Goal: Navigation & Orientation: Find specific page/section

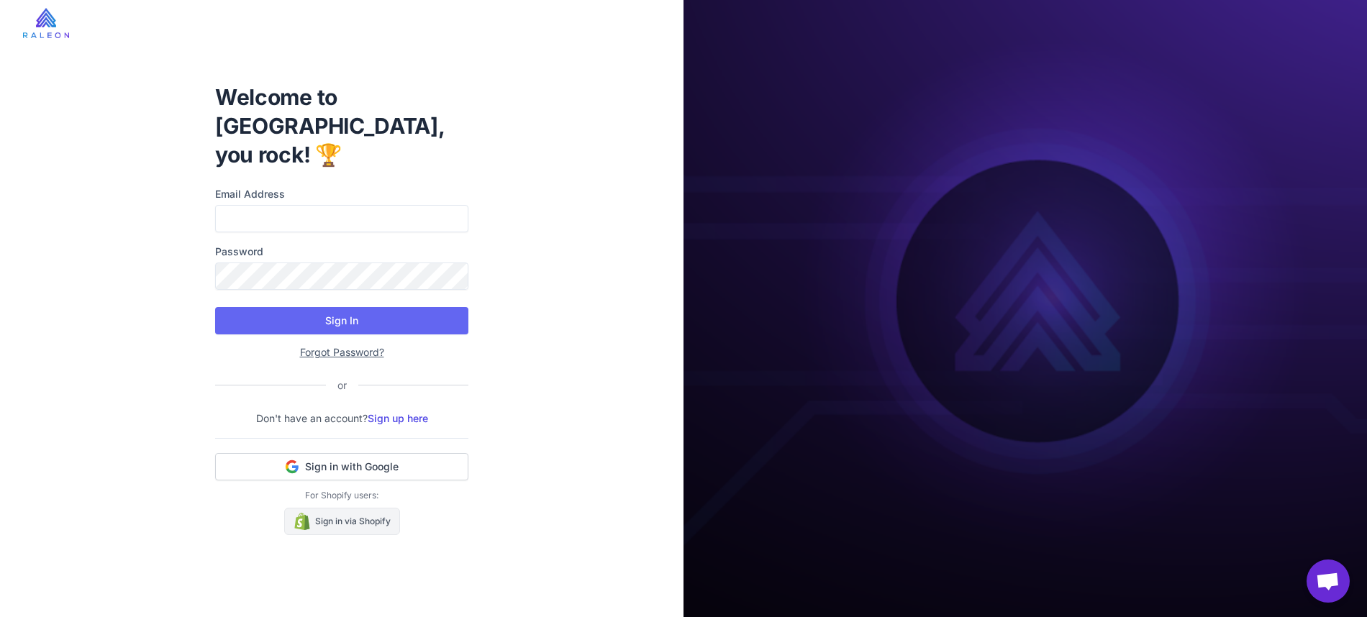
click at [354, 510] on link "Sign in via Shopify" at bounding box center [342, 521] width 116 height 27
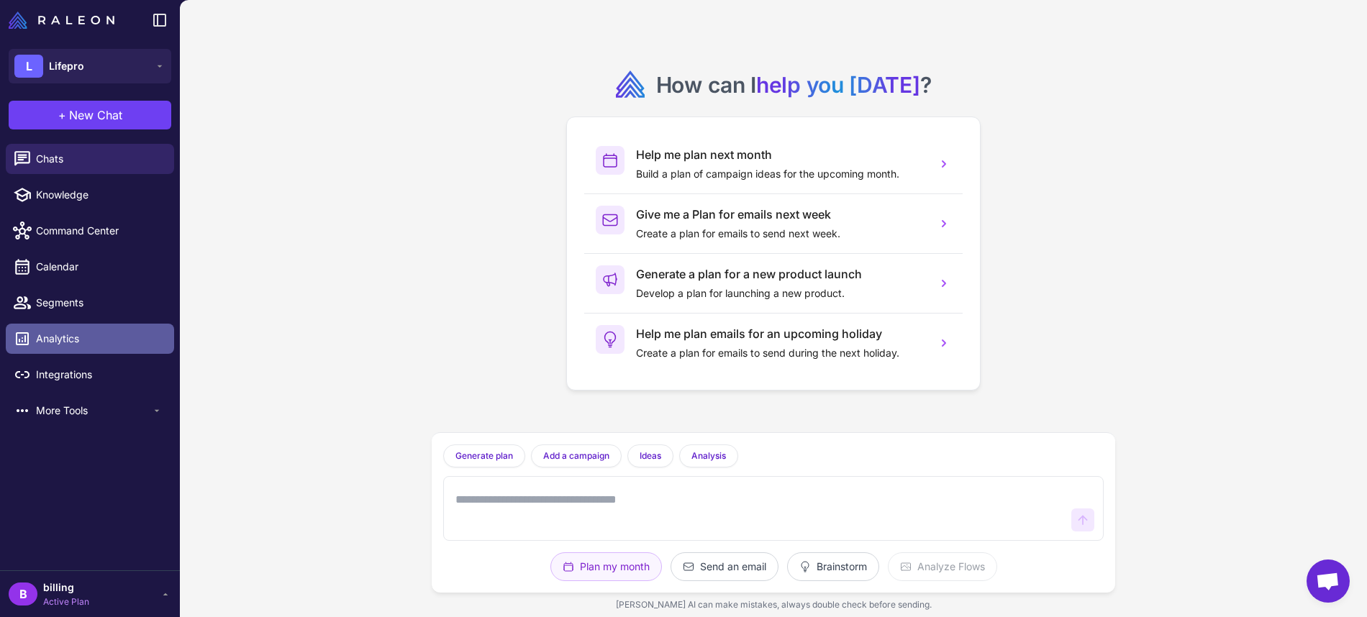
click at [50, 342] on span "Analytics" at bounding box center [99, 339] width 127 height 16
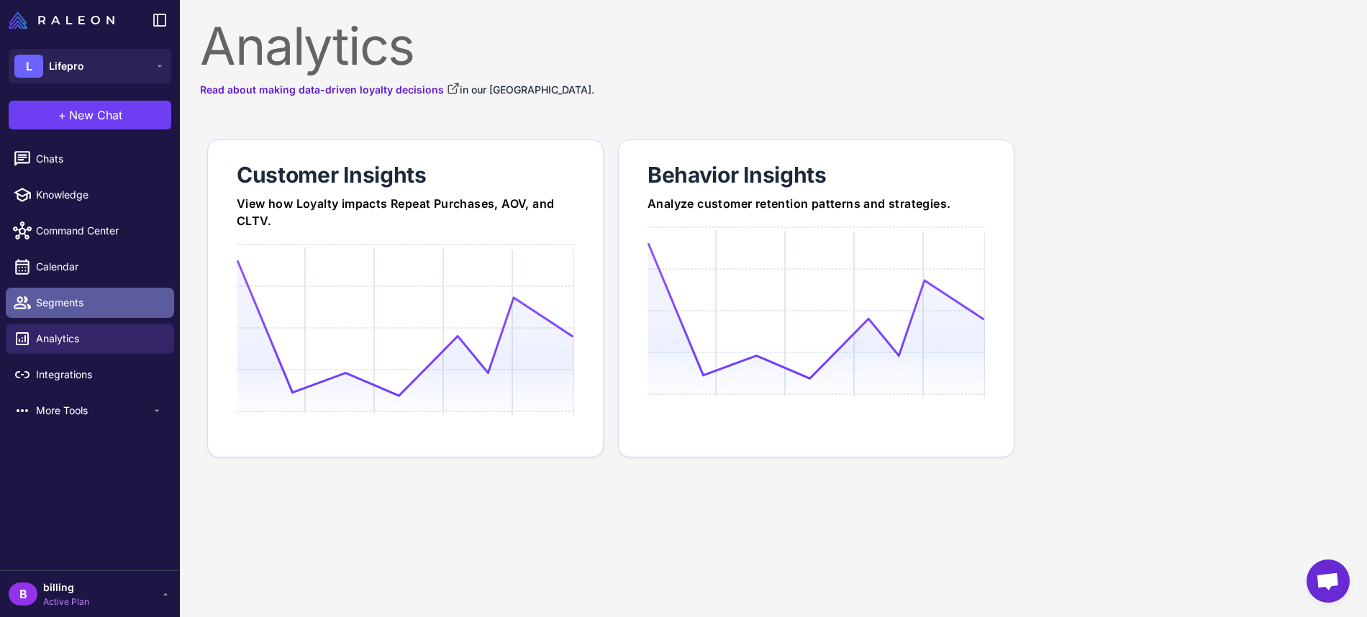
click at [40, 307] on span "Segments" at bounding box center [99, 303] width 127 height 16
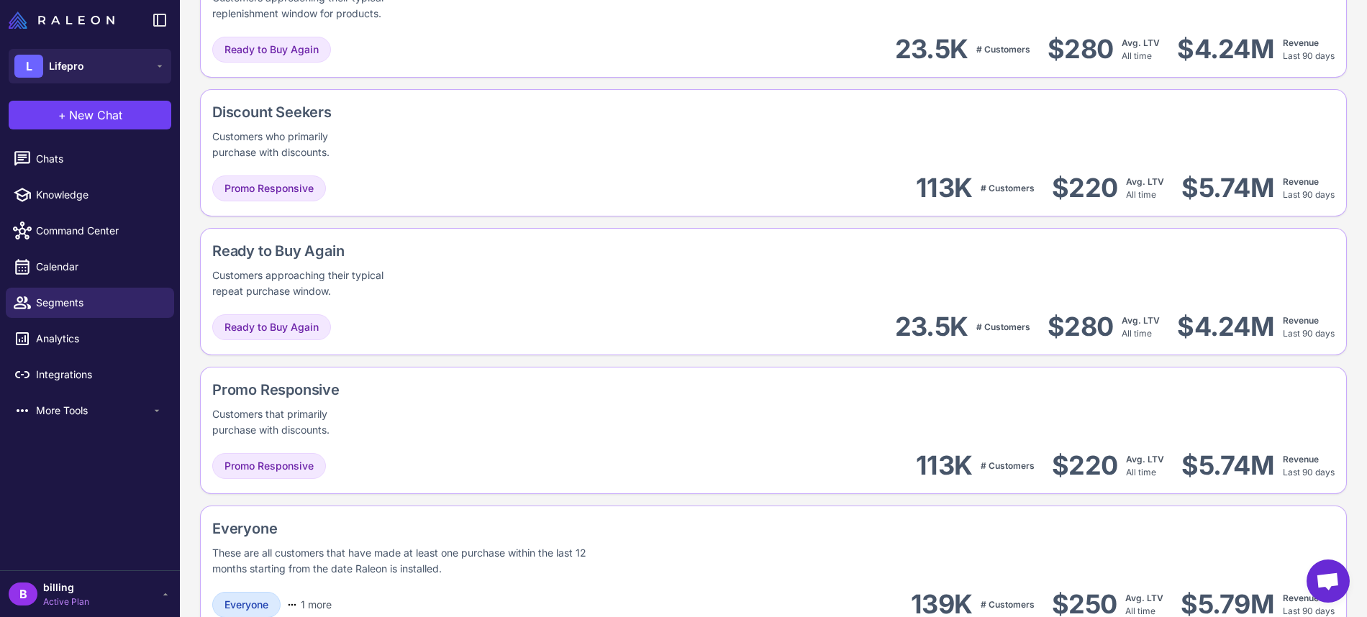
scroll to position [1450, 0]
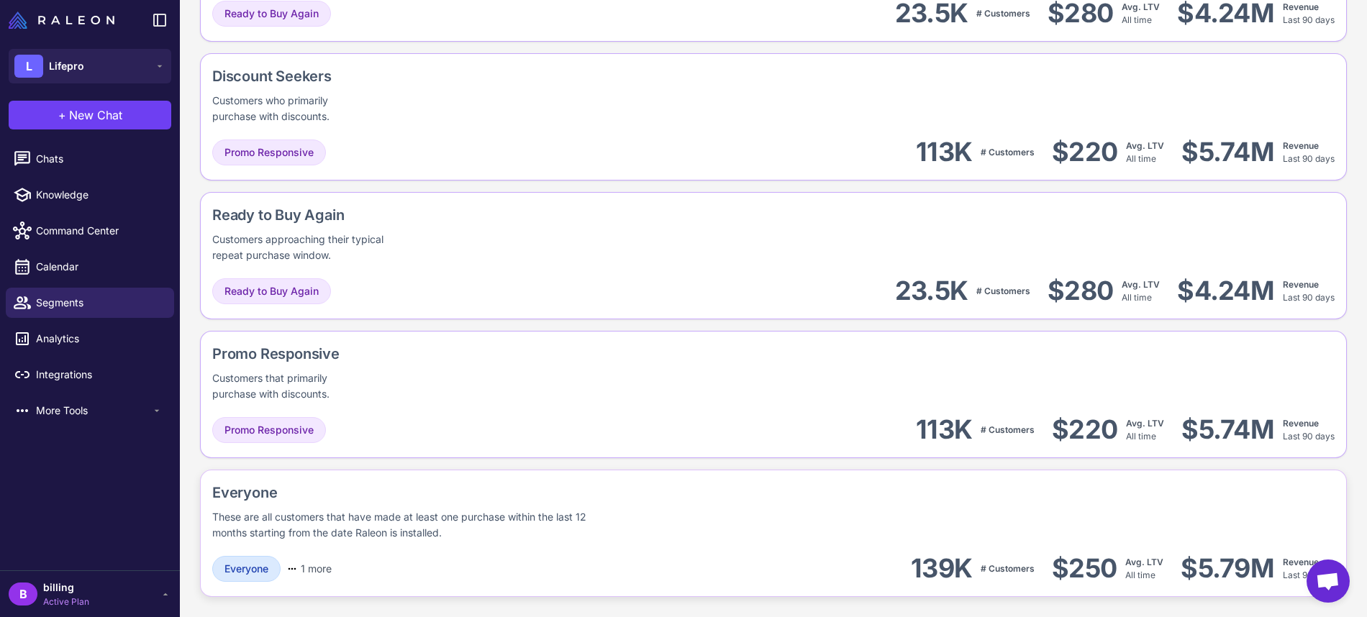
click at [470, 545] on div "Everyone These are all customers that have made at least one purchase within th…" at bounding box center [773, 533] width 1147 height 127
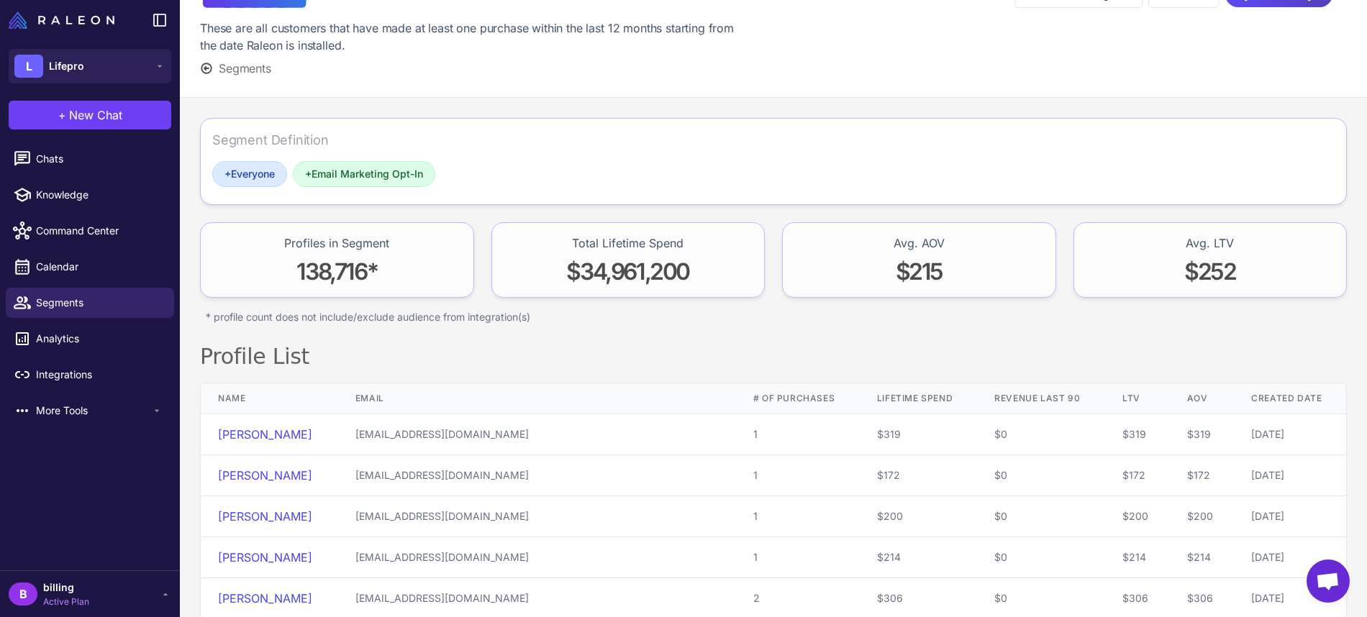
scroll to position [47, 0]
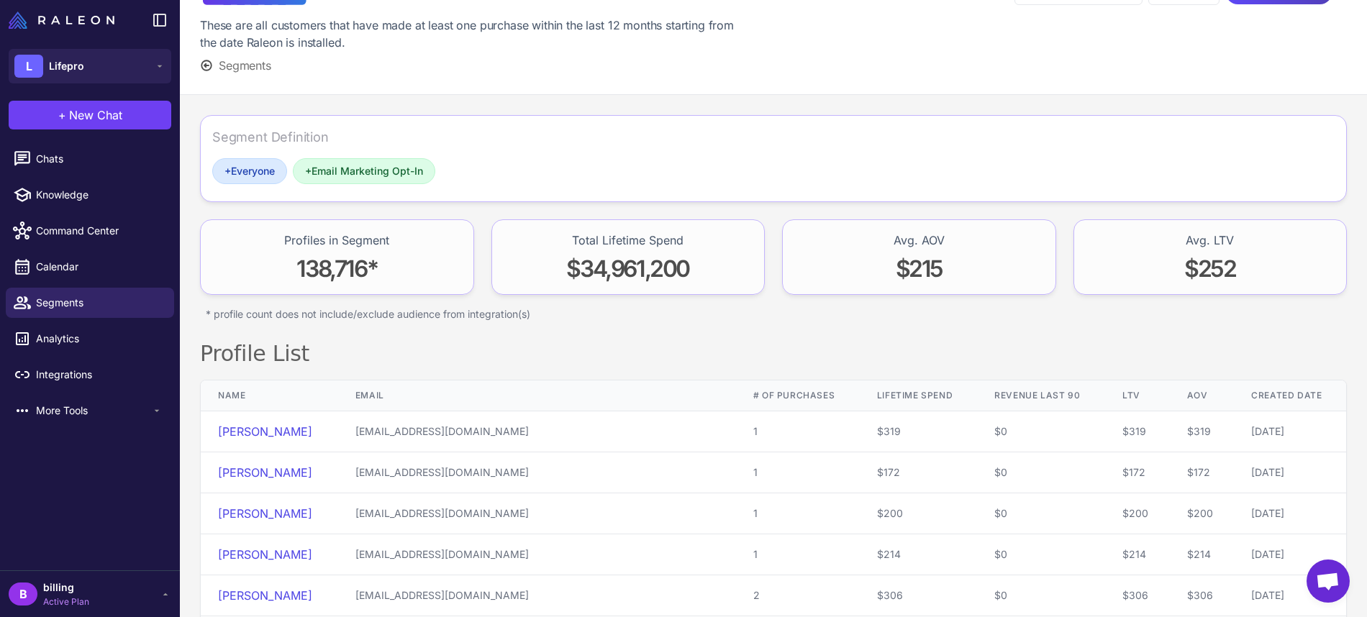
click at [352, 263] on span "138,716 *" at bounding box center [336, 269] width 81 height 28
click at [250, 176] on span "+ Everyone" at bounding box center [249, 171] width 50 height 16
click at [327, 177] on span "+ Email Marketing Opt-In" at bounding box center [364, 171] width 118 height 16
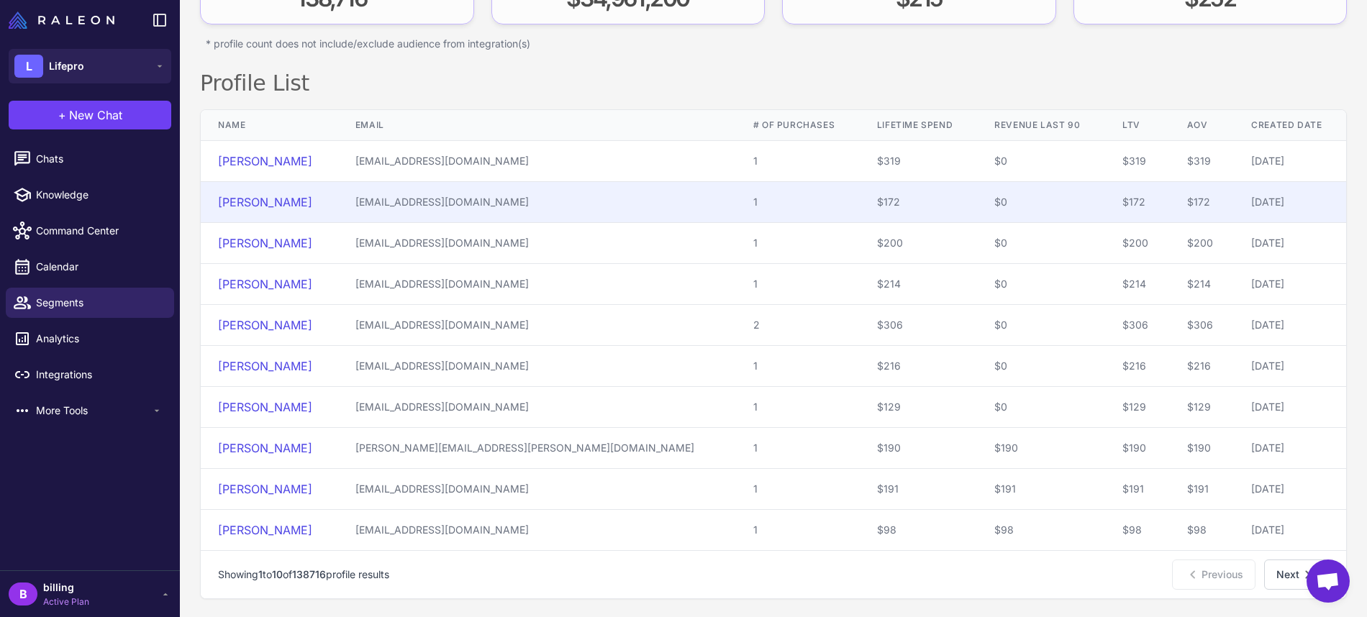
scroll to position [319, 0]
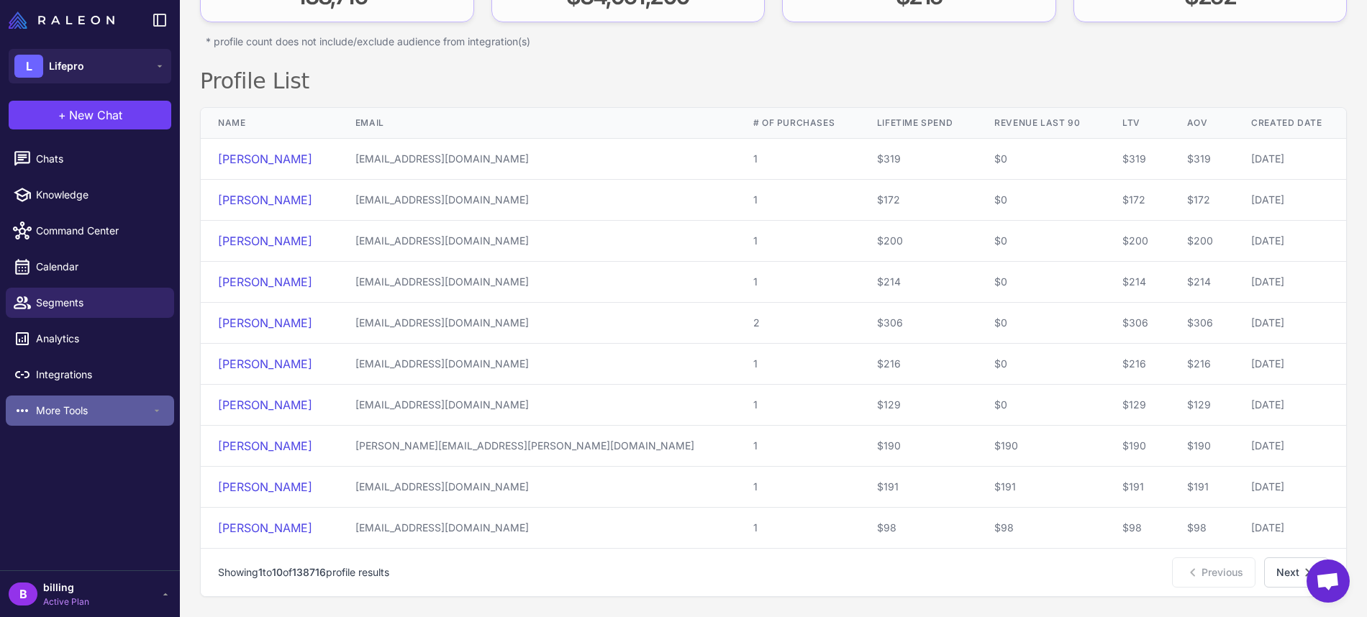
click at [106, 405] on span "More Tools" at bounding box center [93, 411] width 115 height 16
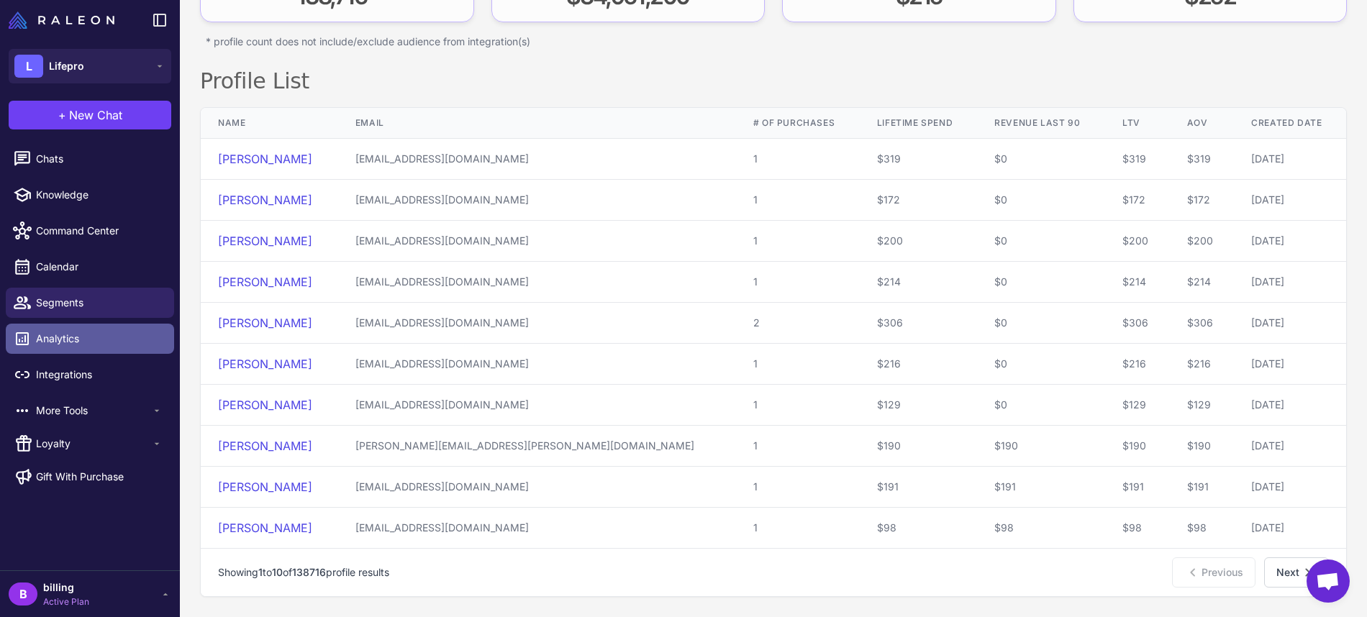
click at [92, 345] on span "Analytics" at bounding box center [99, 339] width 127 height 16
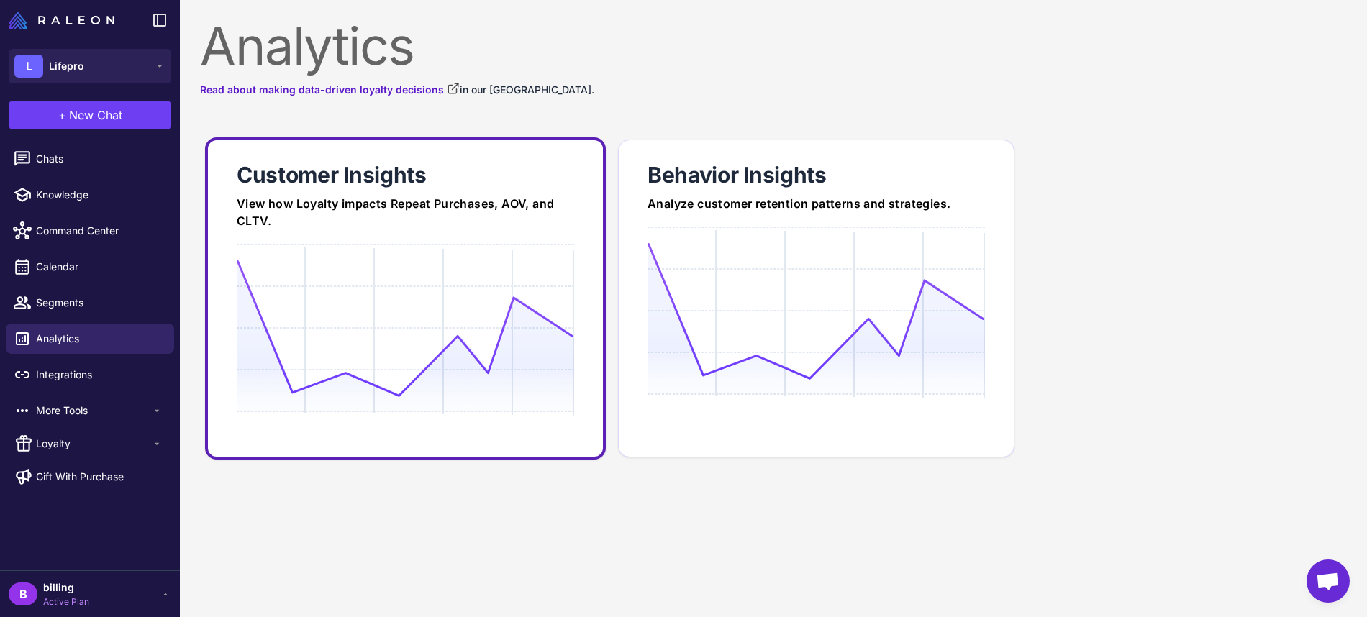
click at [322, 343] on icon at bounding box center [405, 328] width 337 height 137
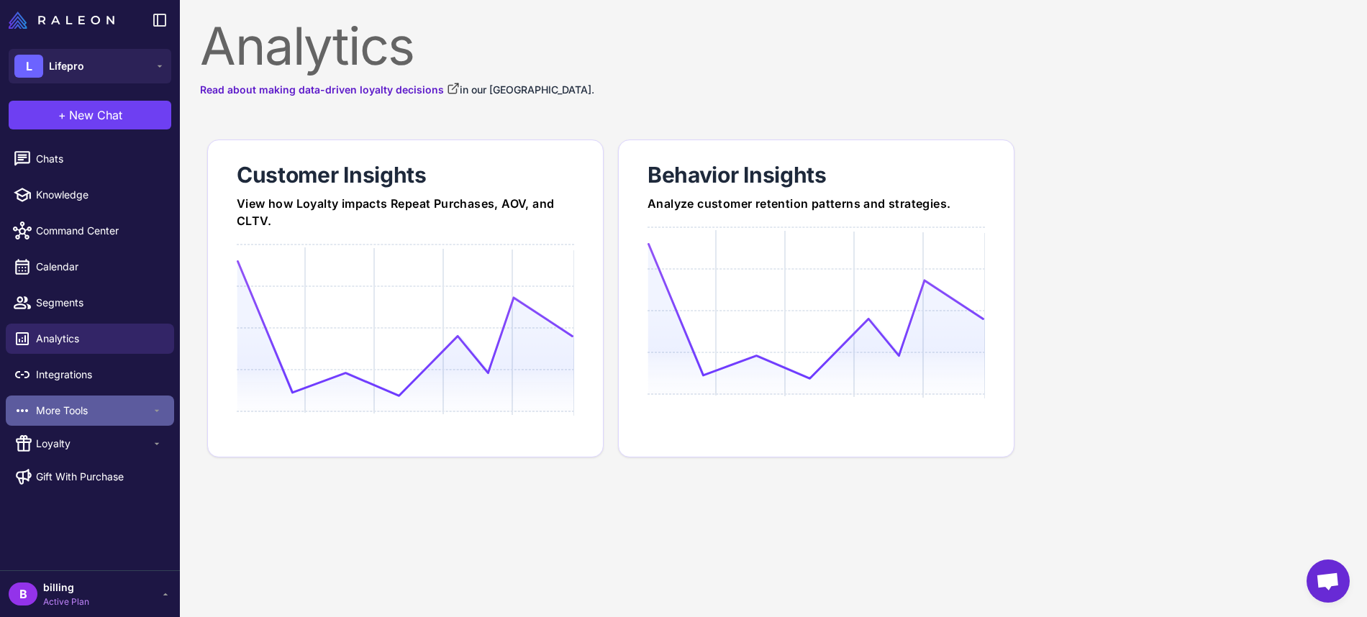
click at [65, 411] on span "More Tools" at bounding box center [93, 411] width 115 height 16
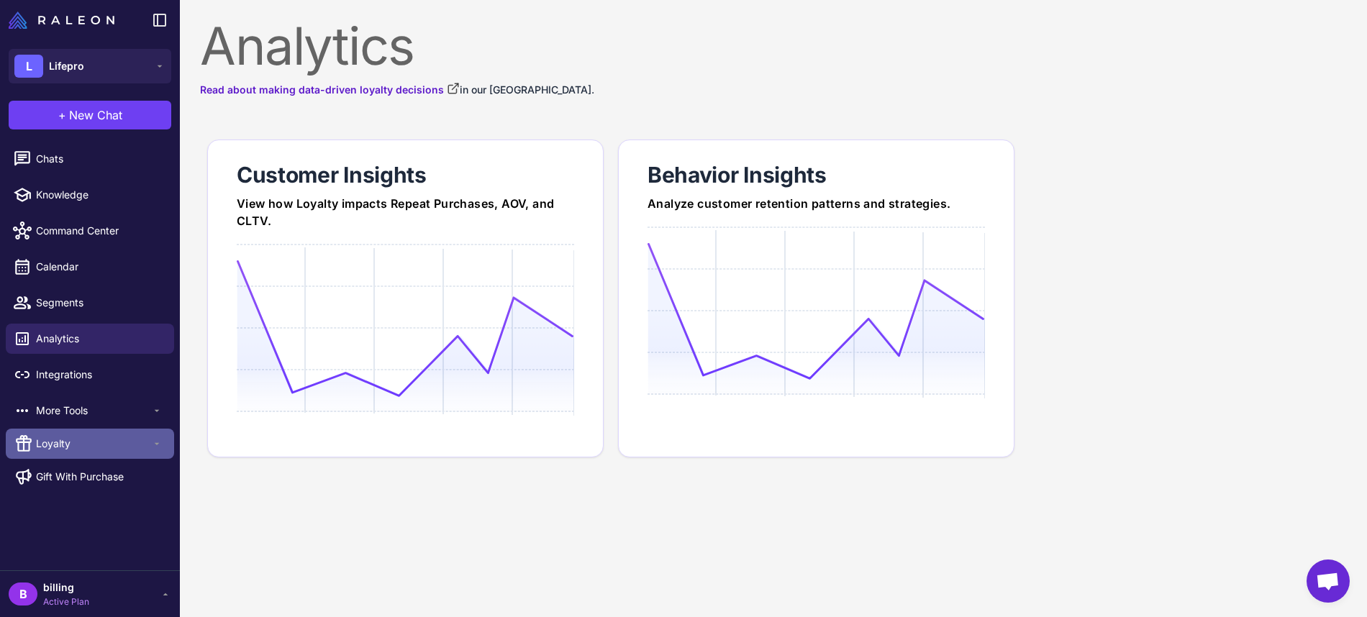
click at [68, 437] on span "Loyalty" at bounding box center [93, 444] width 115 height 16
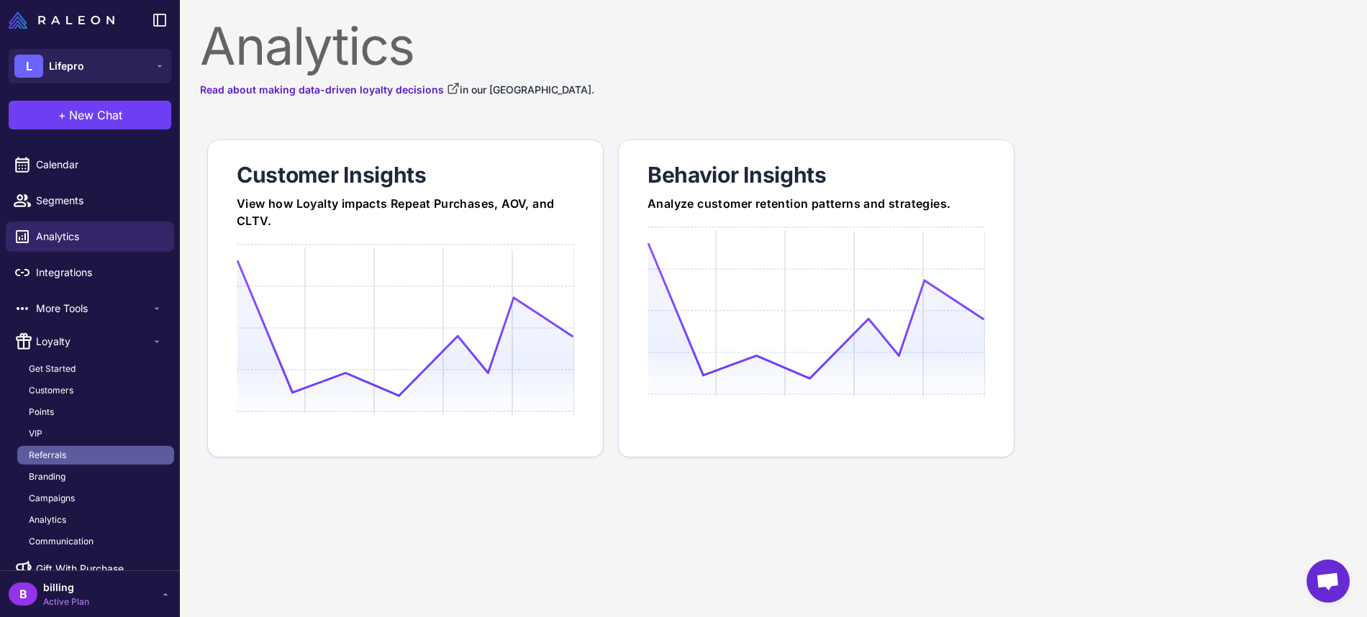
scroll to position [111, 0]
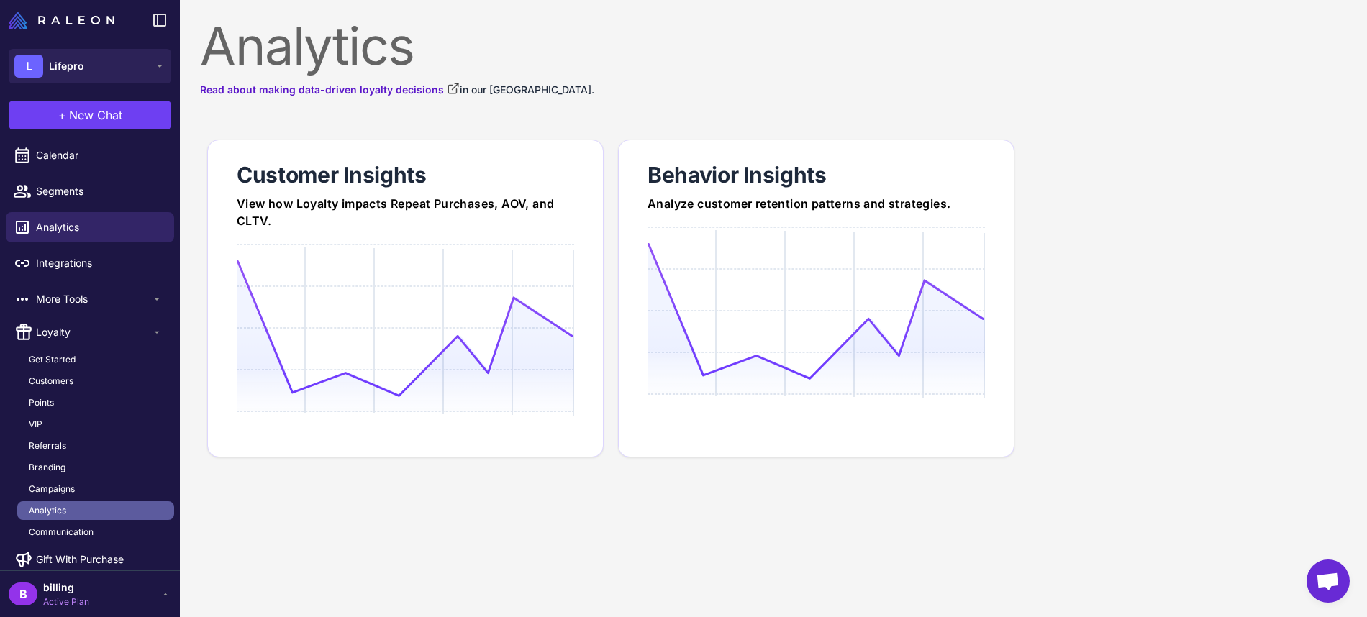
click at [93, 505] on link "Analytics" at bounding box center [95, 510] width 157 height 19
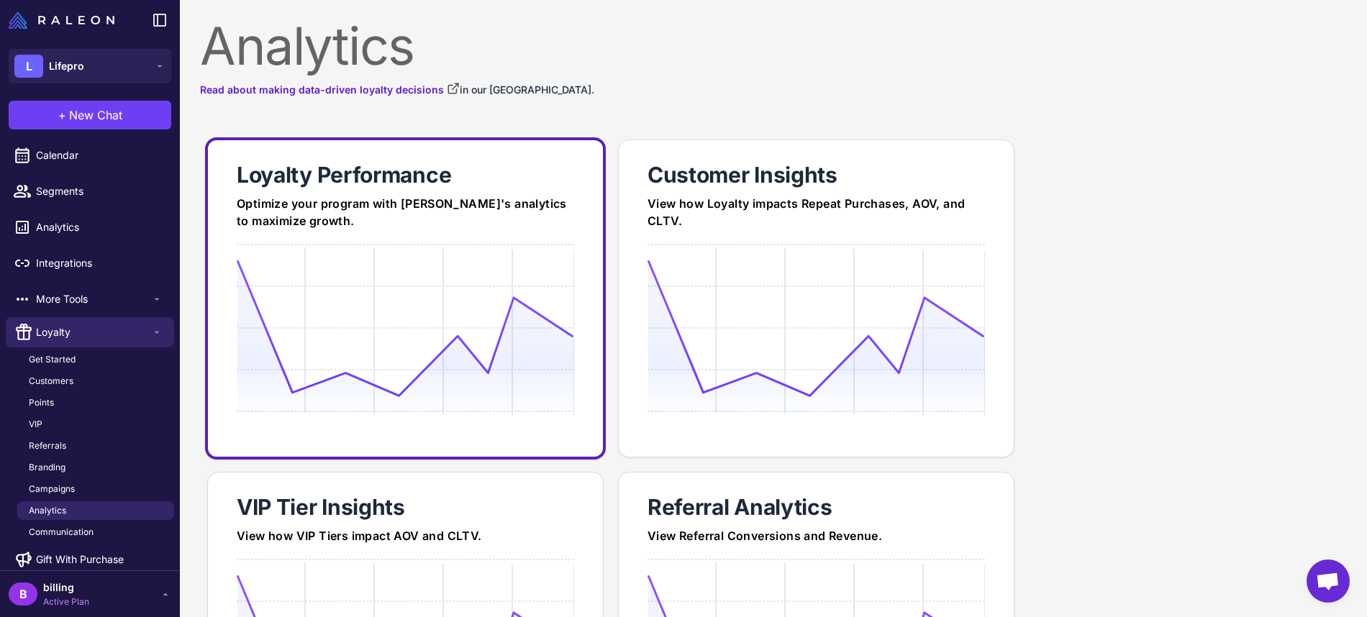
click at [252, 406] on icon at bounding box center [405, 336] width 337 height 152
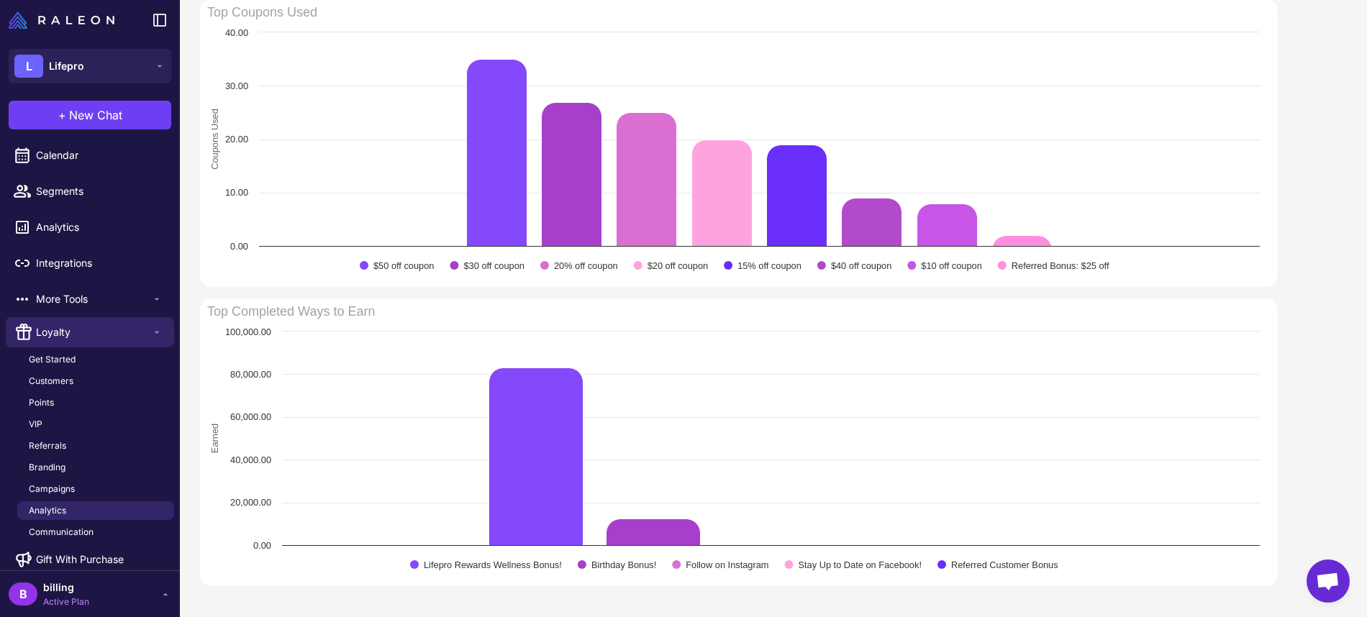
scroll to position [850, 0]
click at [65, 383] on span "Customers" at bounding box center [51, 381] width 45 height 13
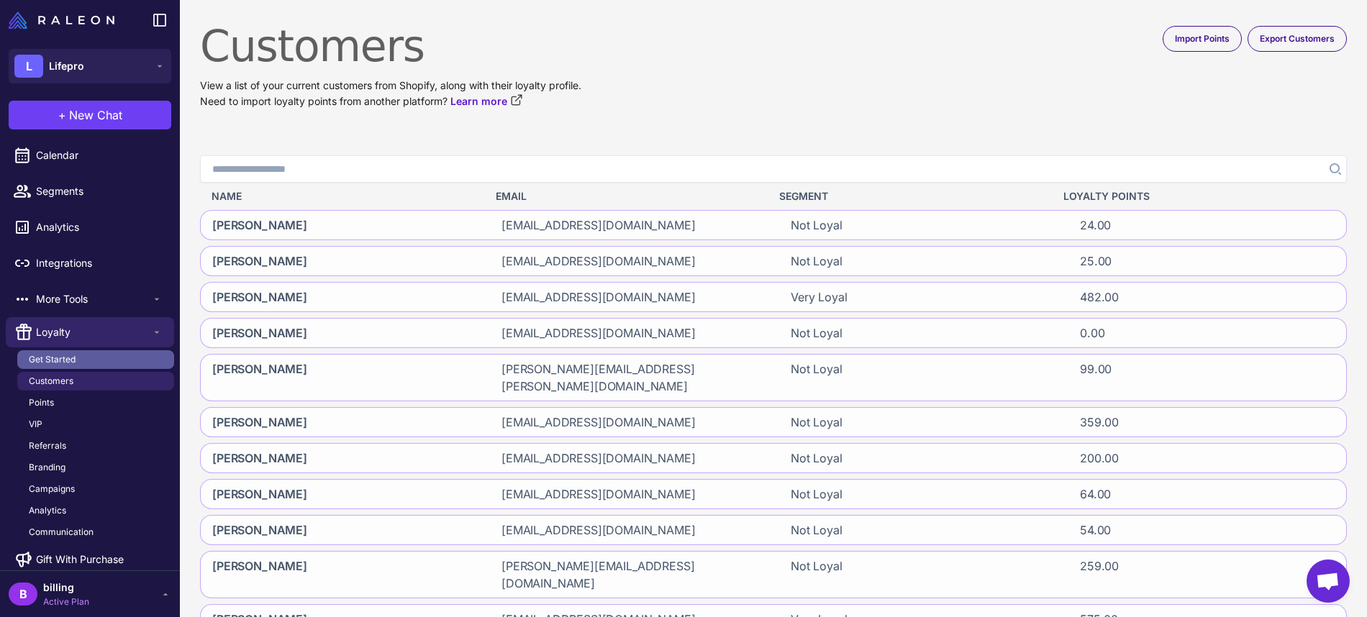
click at [47, 353] on span "Get Started" at bounding box center [52, 359] width 47 height 13
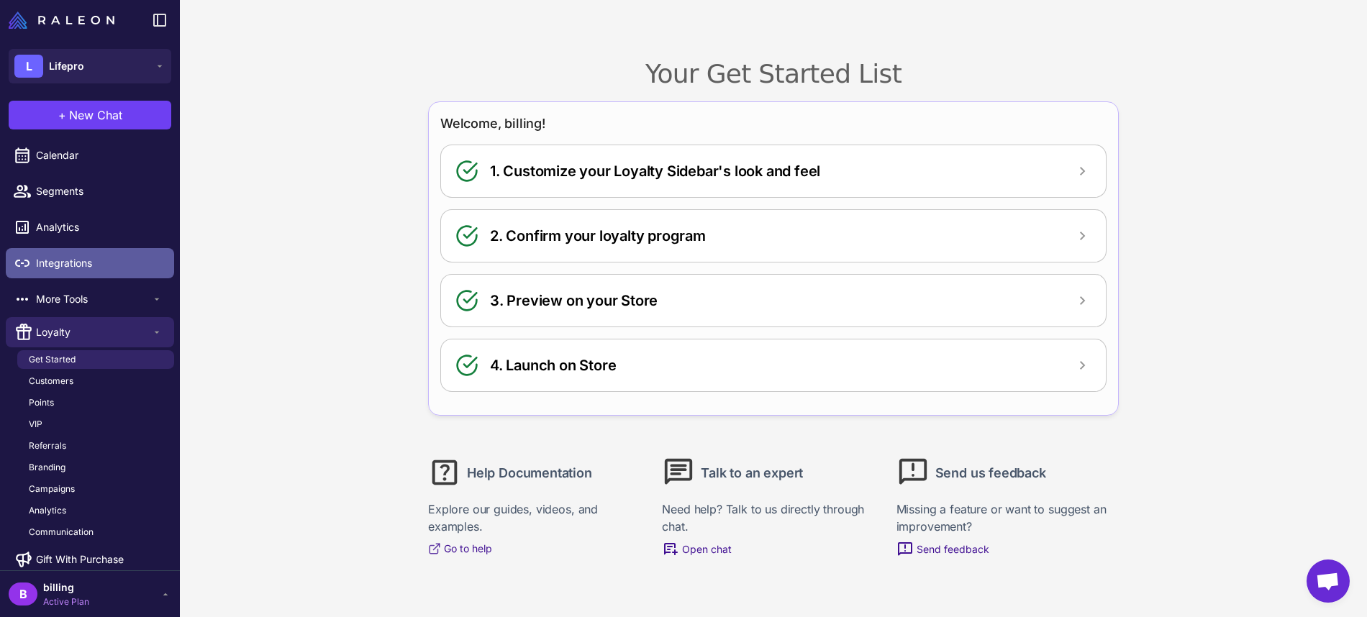
click at [50, 265] on span "Integrations" at bounding box center [99, 263] width 127 height 16
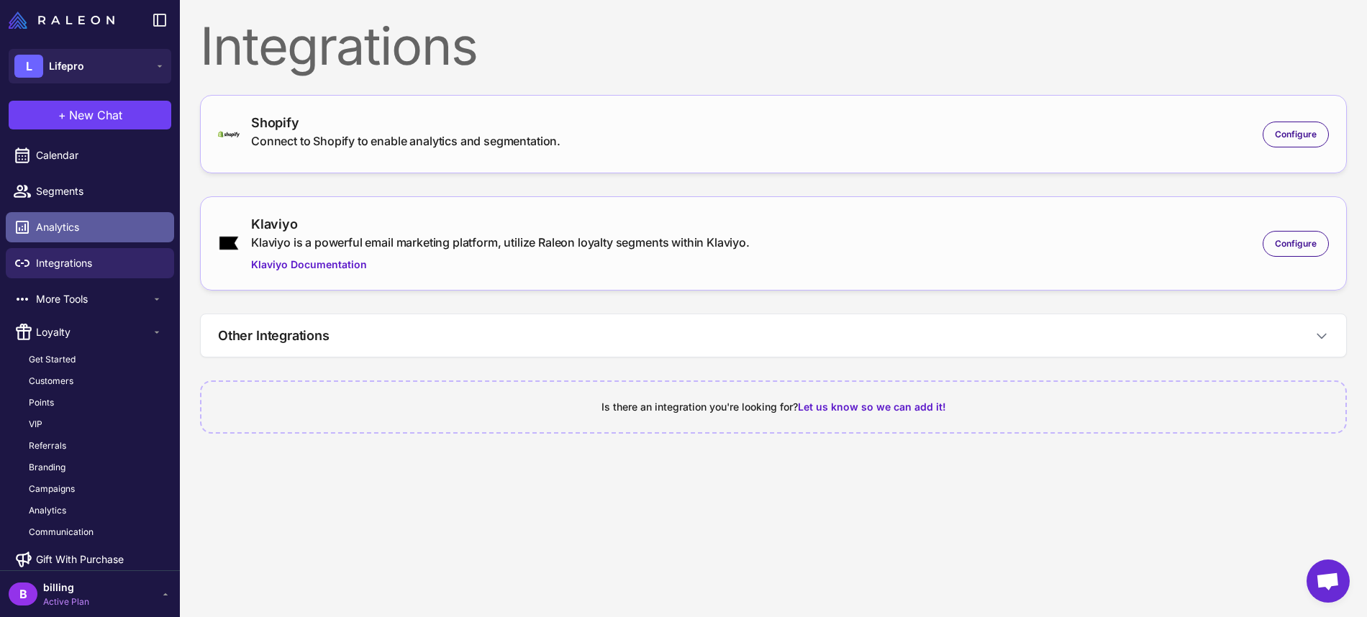
click at [41, 231] on span "Analytics" at bounding box center [99, 227] width 127 height 16
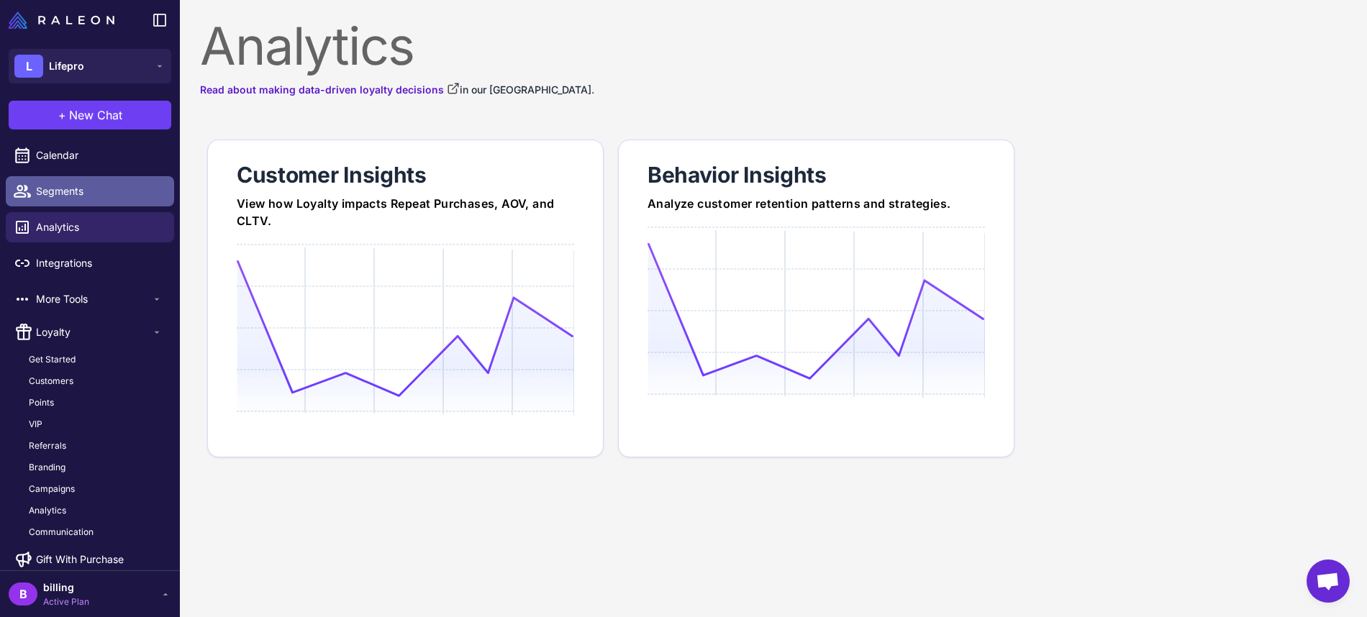
click at [55, 199] on link "Segments" at bounding box center [90, 191] width 168 height 30
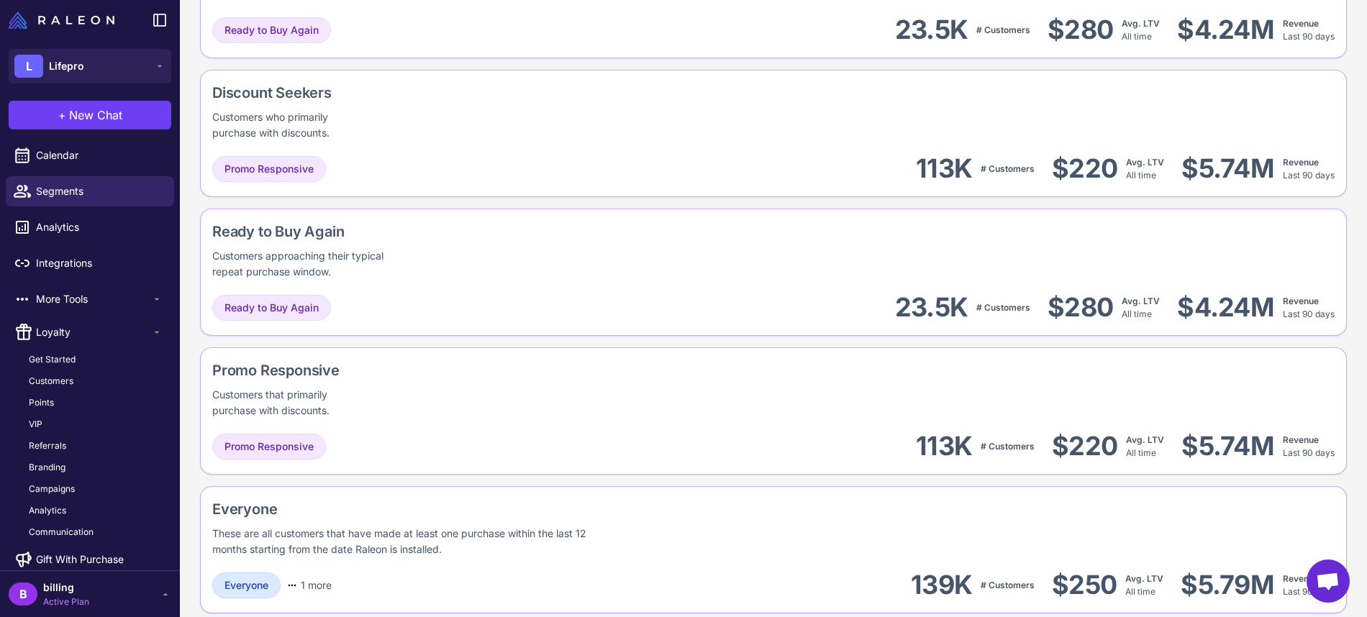
scroll to position [1450, 0]
